Goal: Register for event/course

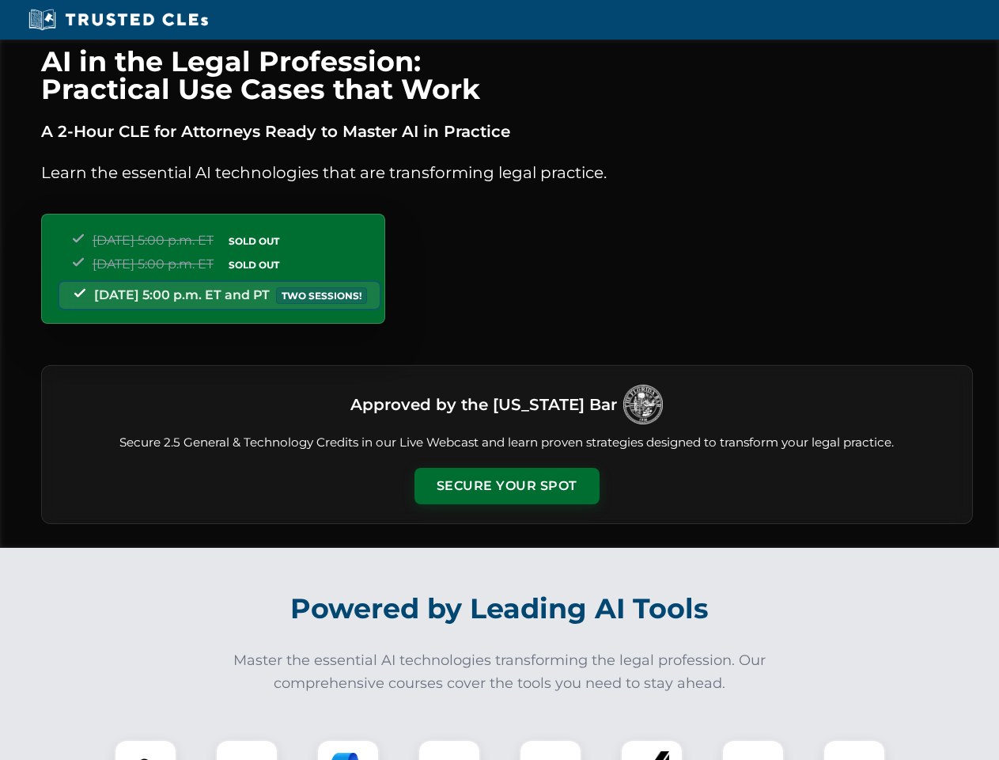
click at [506, 486] on button "Secure Your Spot" at bounding box center [507, 486] width 185 height 36
click at [146, 749] on img at bounding box center [146, 771] width 46 height 46
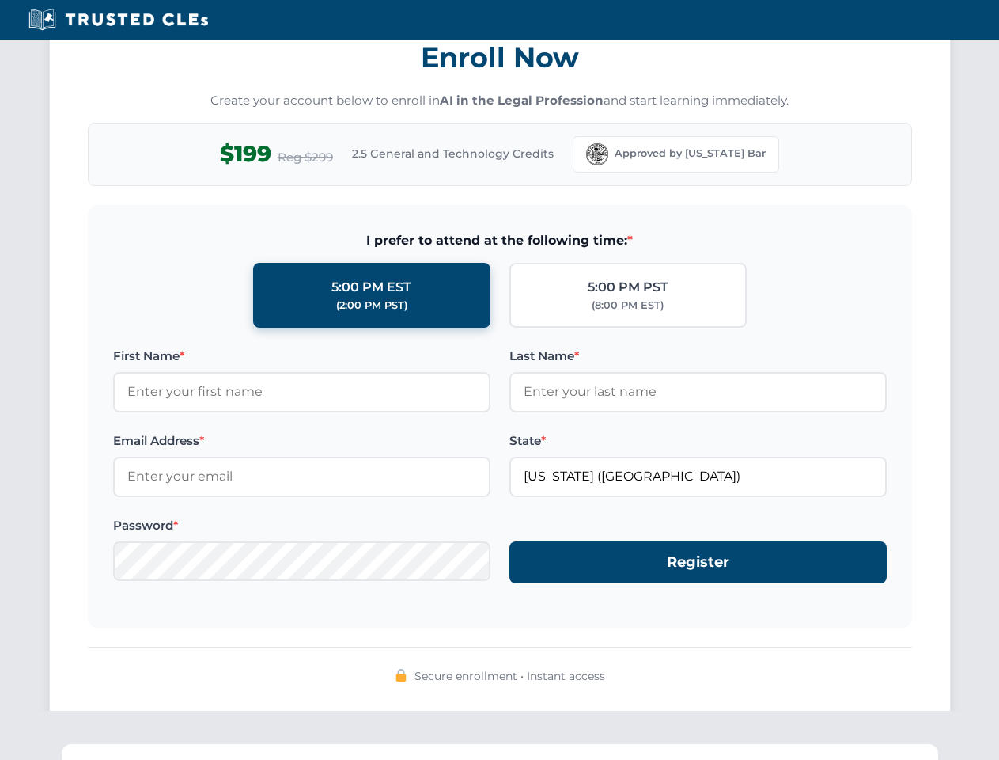
scroll to position [1553, 0]
